Goal: Register for event/course

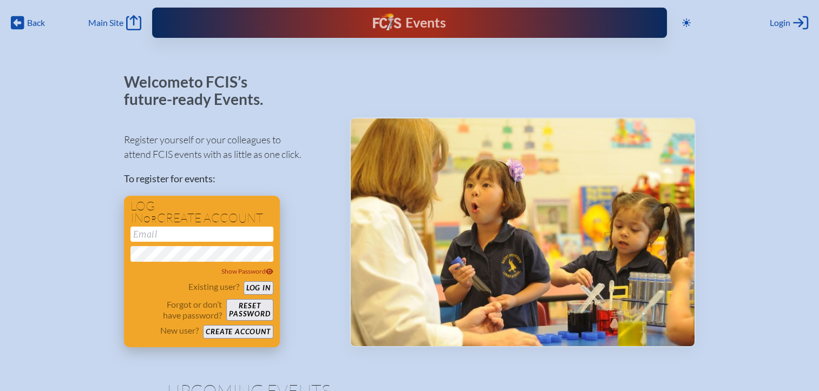
type input "[EMAIL_ADDRESS][DOMAIN_NAME]"
drag, startPoint x: 265, startPoint y: 286, endPoint x: 286, endPoint y: 271, distance: 26.4
click at [265, 286] on button "Log in" at bounding box center [259, 288] width 30 height 14
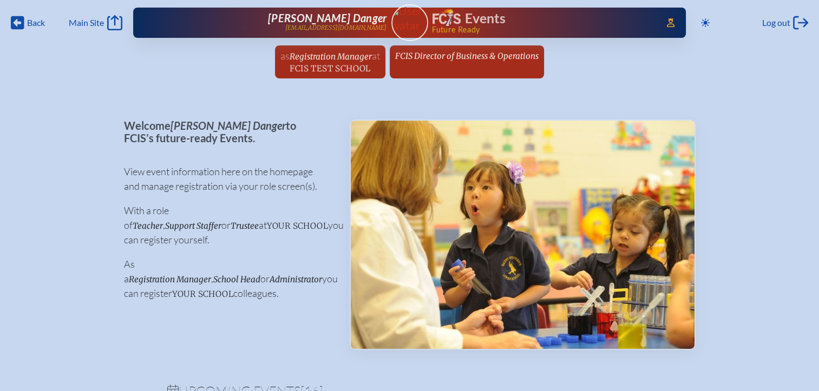
click at [357, 60] on span "Registration Manager" at bounding box center [331, 56] width 82 height 10
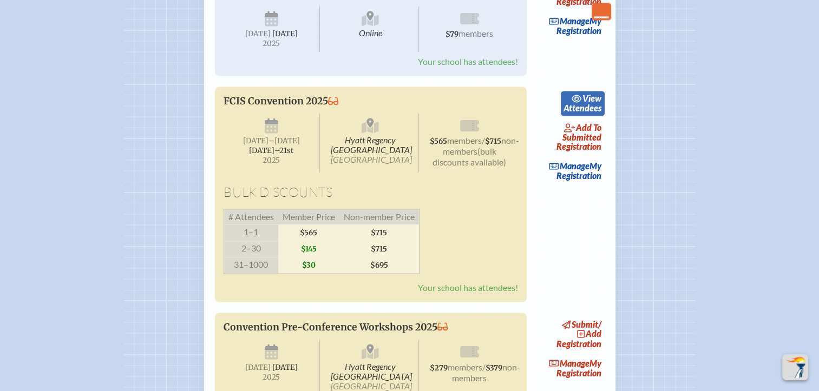
scroll to position [1786, 0]
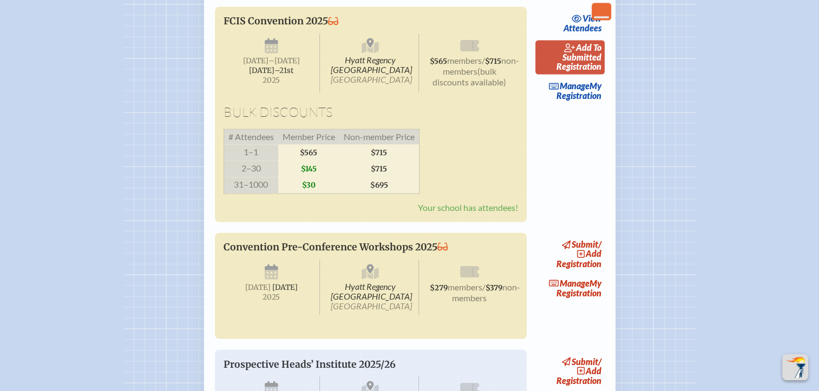
click at [591, 62] on span "add to submitted" at bounding box center [581, 52] width 39 height 20
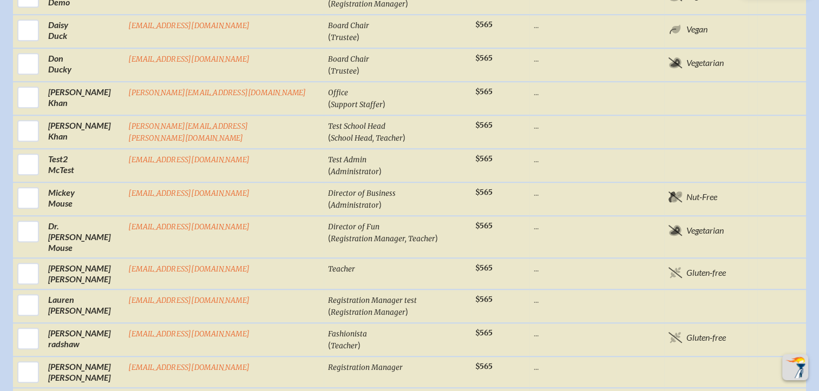
scroll to position [920, 0]
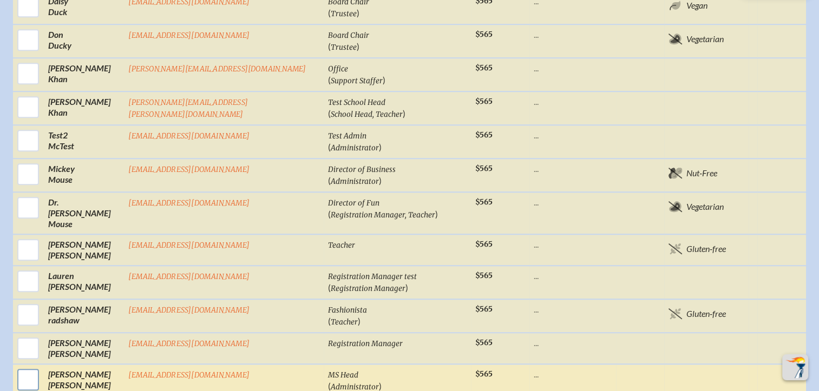
click at [42, 366] on input "checkbox" at bounding box center [28, 379] width 27 height 27
checkbox input "true"
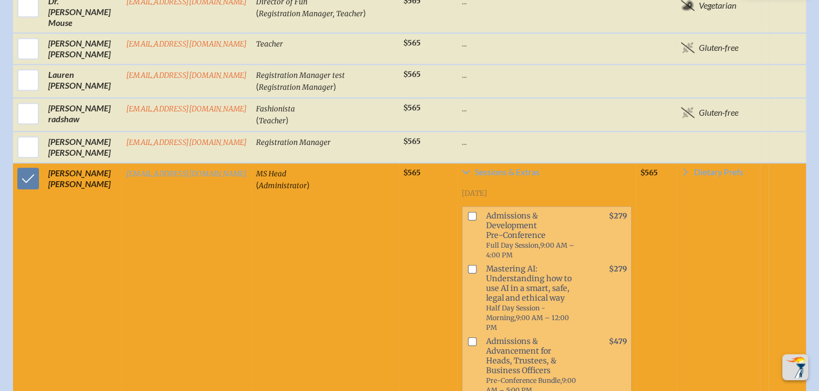
scroll to position [1148, 0]
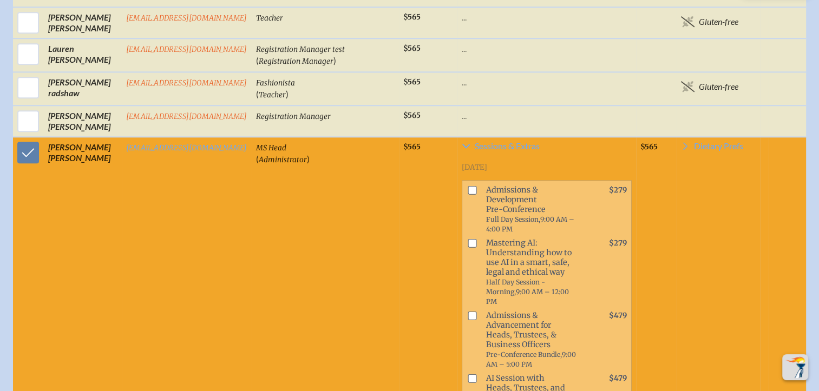
click at [468, 186] on input "checkbox" at bounding box center [472, 190] width 9 height 9
checkbox input "true"
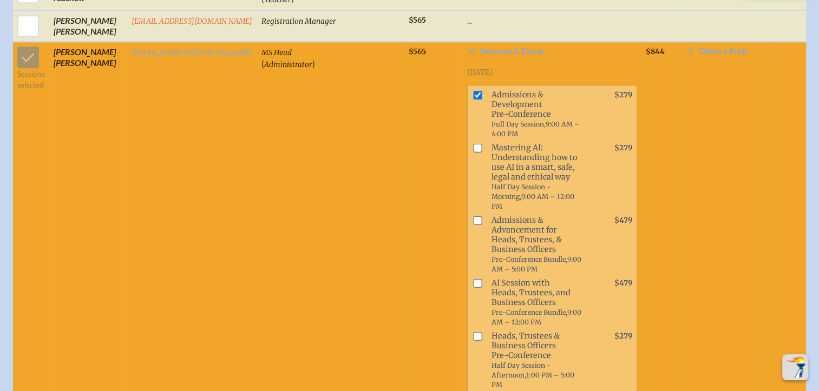
scroll to position [1364, 0]
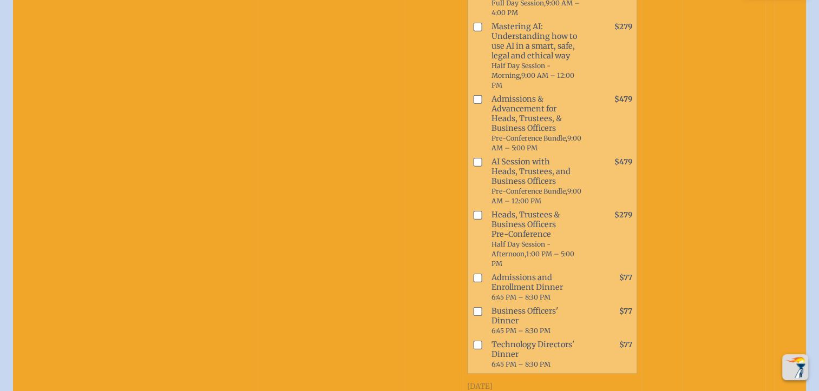
click at [473, 341] on input "checkbox" at bounding box center [477, 345] width 9 height 9
checkbox input "true"
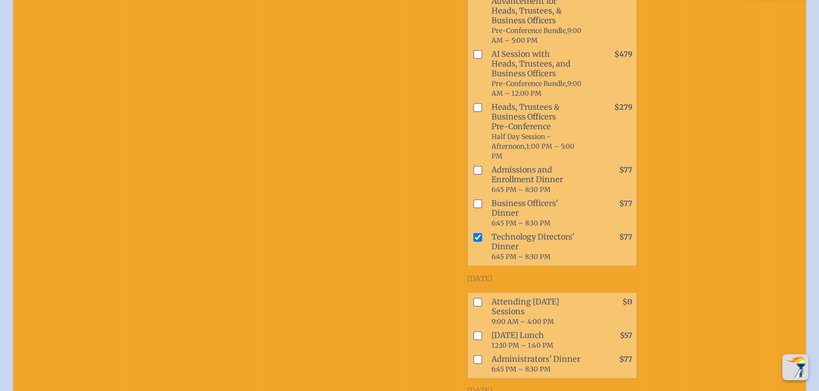
scroll to position [1472, 0]
click at [473, 297] on input "checkbox" at bounding box center [477, 301] width 9 height 9
checkbox input "true"
click at [473, 331] on input "checkbox" at bounding box center [477, 335] width 9 height 9
checkbox input "true"
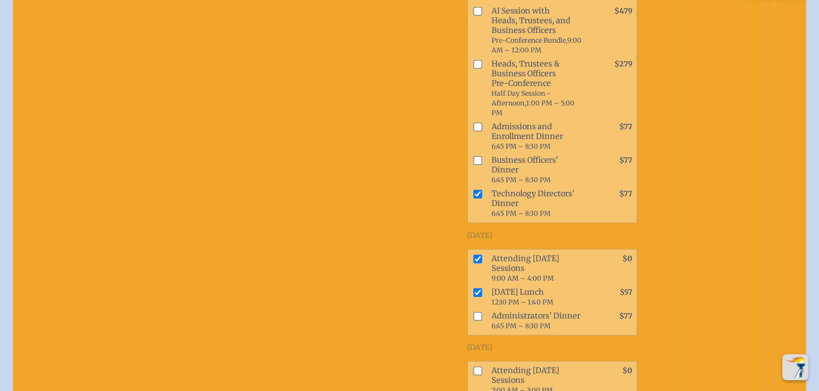
scroll to position [1581, 0]
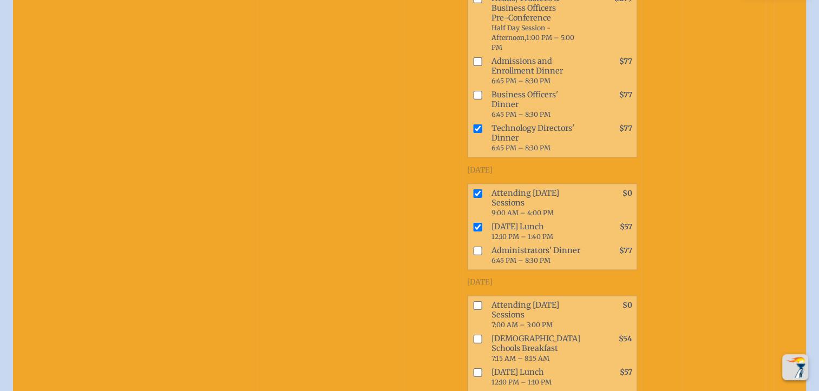
click at [473, 301] on input "checkbox" at bounding box center [477, 305] width 9 height 9
checkbox input "true"
click at [473, 368] on input "checkbox" at bounding box center [477, 372] width 9 height 9
checkbox input "true"
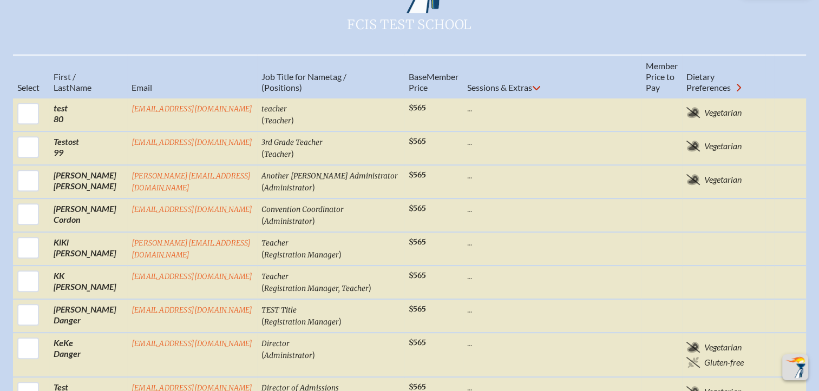
scroll to position [498, 0]
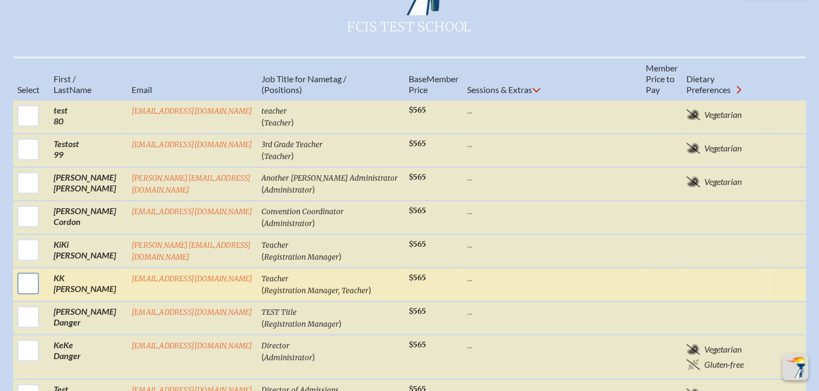
click at [29, 270] on input "checkbox" at bounding box center [28, 283] width 27 height 27
checkbox input "true"
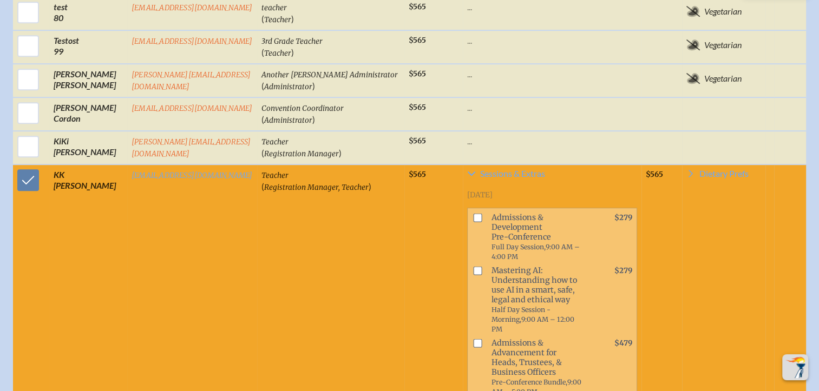
scroll to position [606, 0]
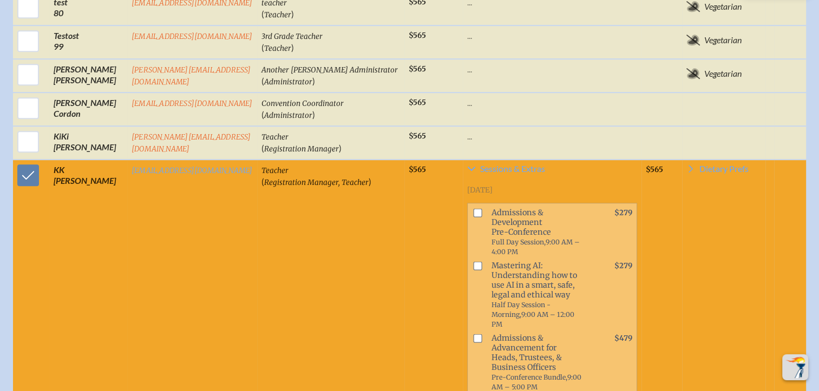
drag, startPoint x: 460, startPoint y: 221, endPoint x: 462, endPoint y: 228, distance: 7.4
click at [473, 262] on input "checkbox" at bounding box center [477, 266] width 9 height 9
checkbox input "true"
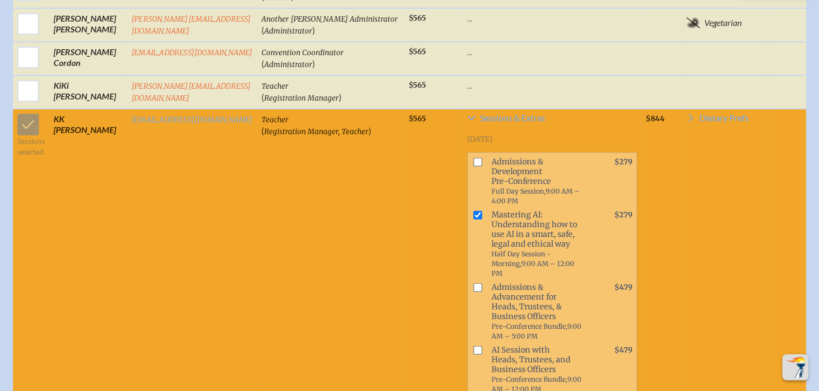
scroll to position [823, 0]
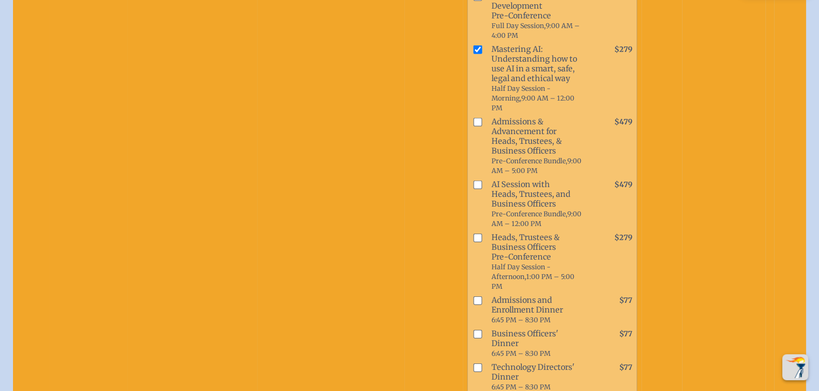
click at [473, 330] on input "checkbox" at bounding box center [477, 334] width 9 height 9
checkbox input "true"
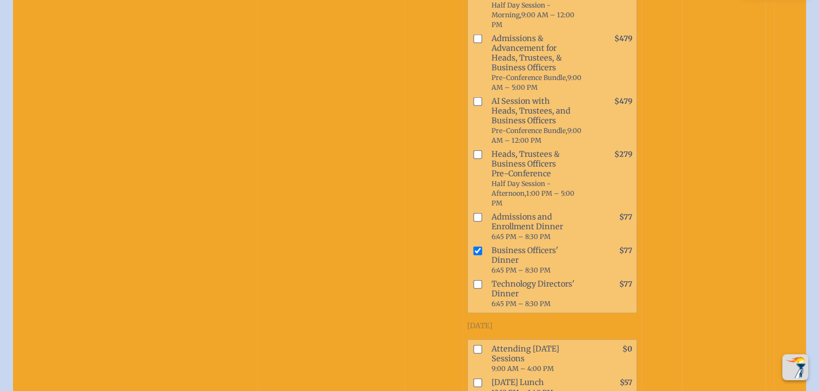
scroll to position [1039, 0]
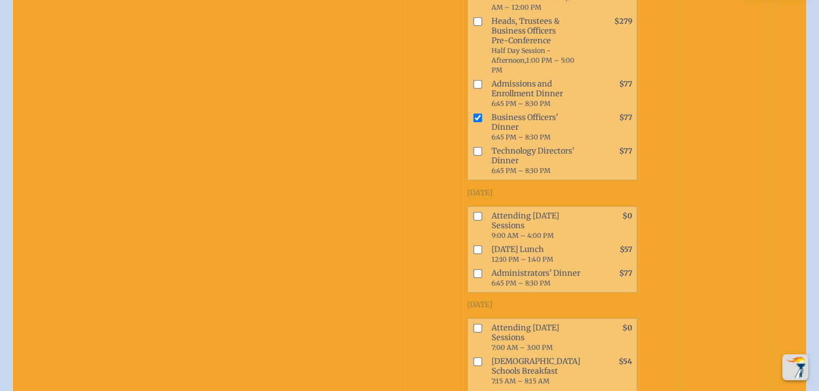
click at [473, 212] on input "checkbox" at bounding box center [477, 216] width 9 height 9
checkbox input "true"
click at [473, 269] on input "checkbox" at bounding box center [477, 273] width 9 height 9
checkbox input "true"
click at [473, 245] on input "checkbox" at bounding box center [477, 249] width 9 height 9
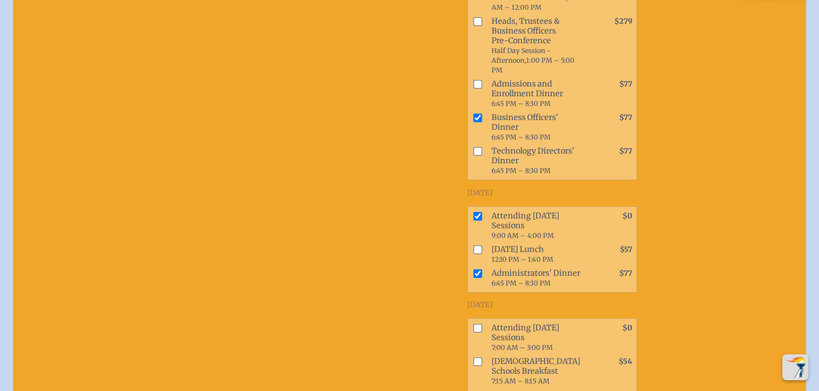
checkbox input "true"
click at [473, 324] on input "checkbox" at bounding box center [477, 328] width 9 height 9
checkbox input "true"
click at [473, 357] on input "checkbox" at bounding box center [477, 361] width 9 height 9
checkbox input "true"
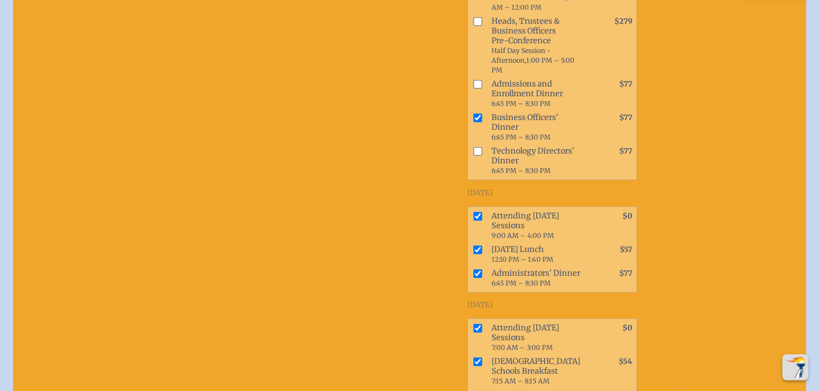
click at [473, 391] on input "checkbox" at bounding box center [477, 395] width 9 height 9
checkbox input "true"
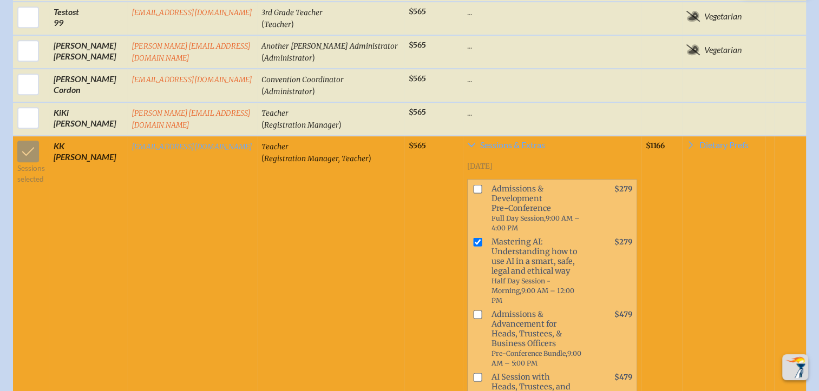
scroll to position [498, 0]
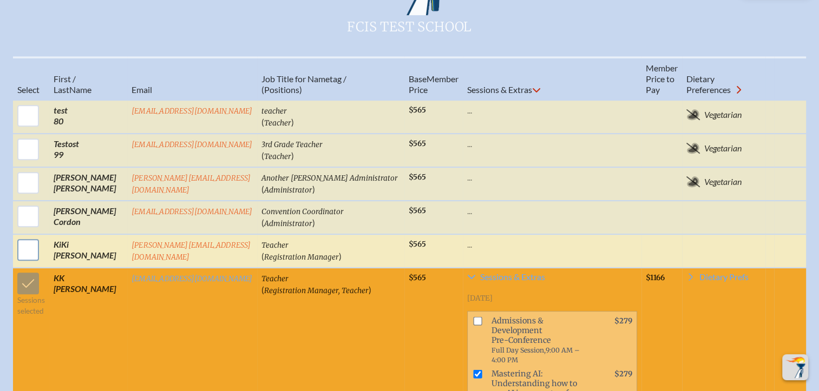
click at [24, 237] on input "checkbox" at bounding box center [28, 250] width 27 height 27
checkbox input "true"
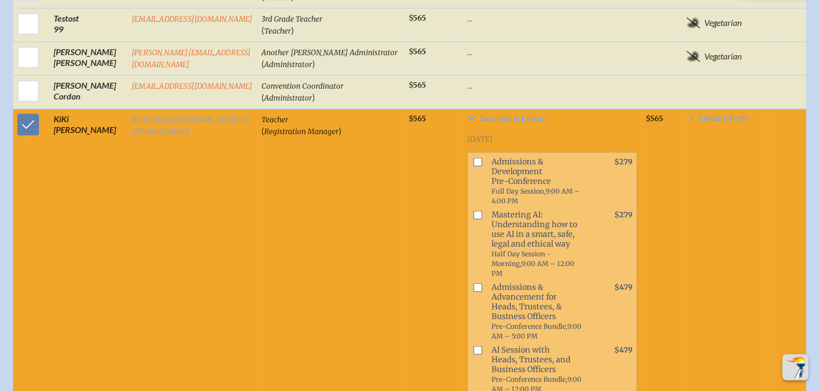
scroll to position [715, 0]
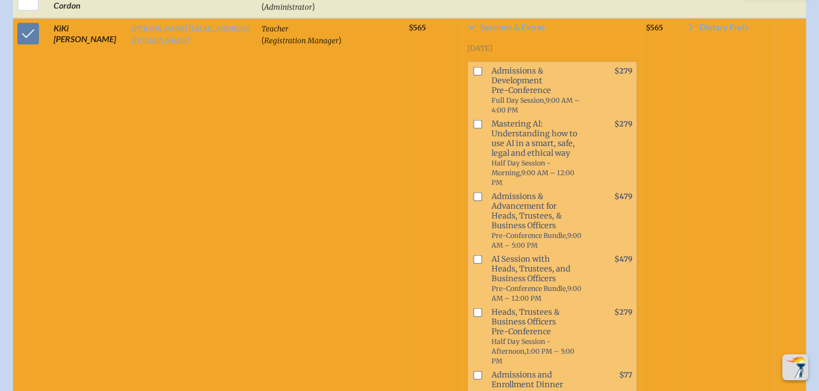
click at [473, 193] on input "checkbox" at bounding box center [477, 197] width 9 height 9
checkbox input "true"
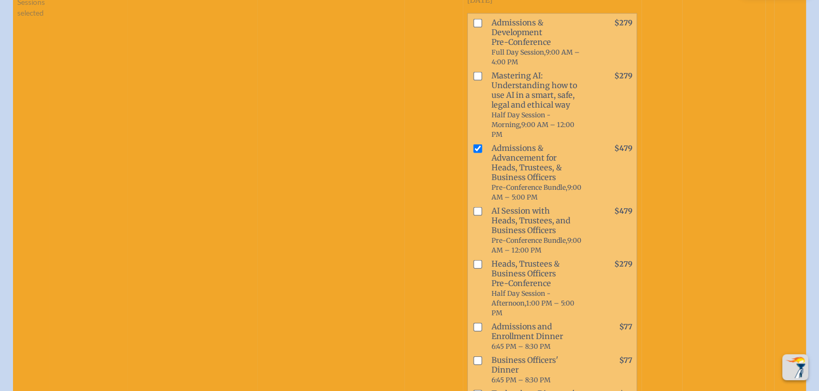
scroll to position [877, 0]
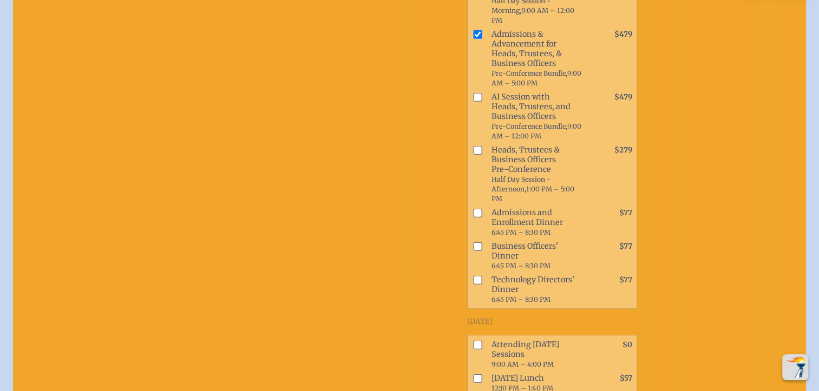
click at [473, 243] on input "checkbox" at bounding box center [477, 247] width 9 height 9
checkbox input "true"
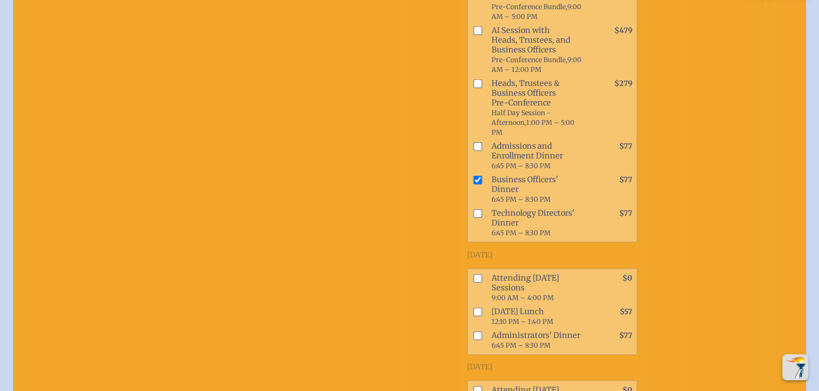
scroll to position [1093, 0]
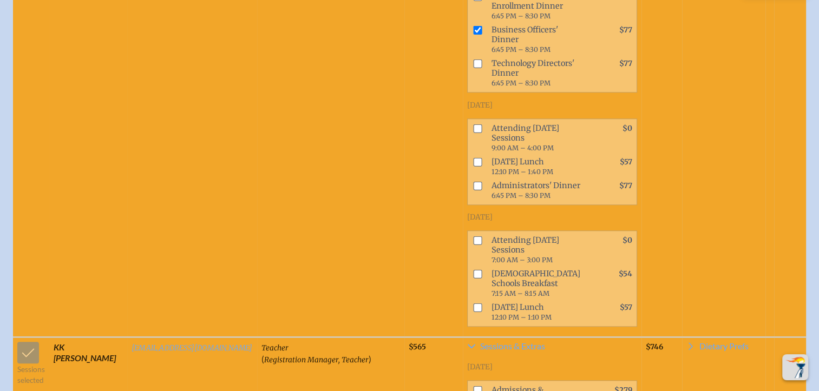
click at [473, 124] on input "checkbox" at bounding box center [477, 128] width 9 height 9
checkbox input "true"
click at [473, 236] on input "checkbox" at bounding box center [477, 240] width 9 height 9
checkbox input "true"
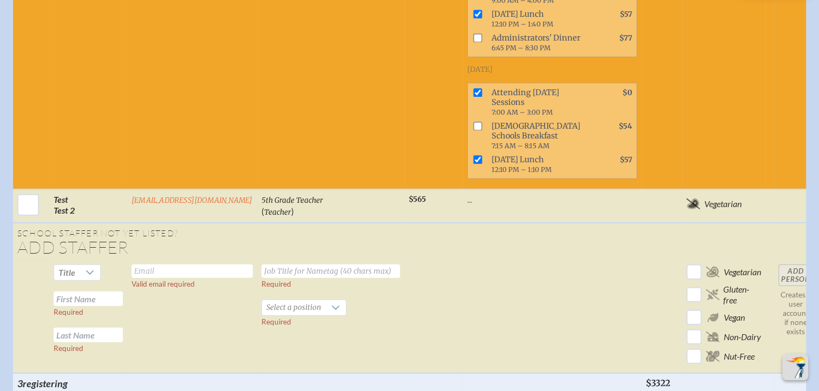
scroll to position [3259, 0]
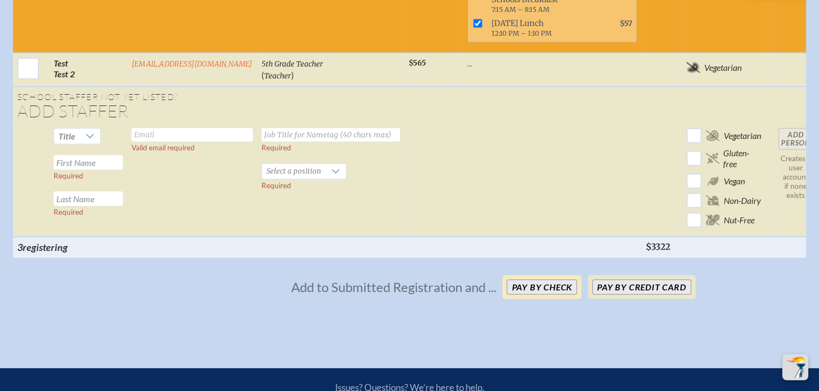
click at [541, 280] on button "Pay by Check" at bounding box center [542, 287] width 70 height 15
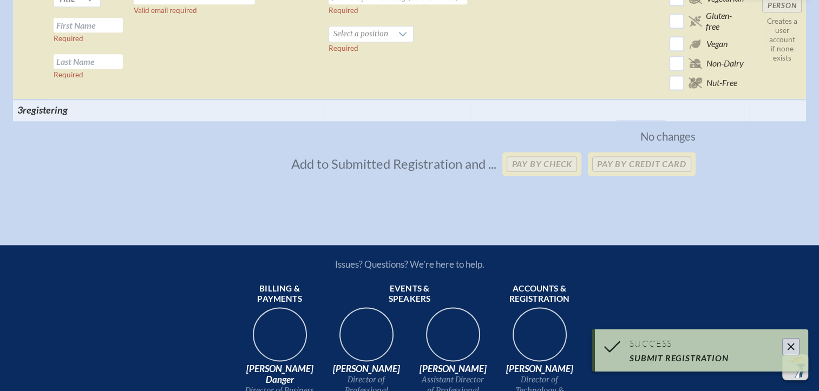
scroll to position [1828, 0]
